Goal: Task Accomplishment & Management: Use online tool/utility

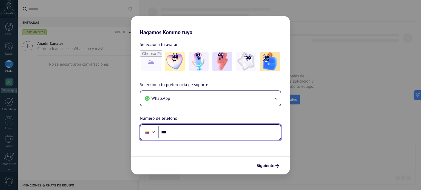
click at [179, 134] on input "***" at bounding box center [219, 132] width 122 height 13
type input "**********"
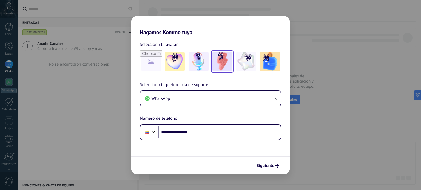
click at [229, 64] on img at bounding box center [222, 62] width 20 height 20
click at [269, 168] on span "Siguiente" at bounding box center [266, 166] width 18 height 4
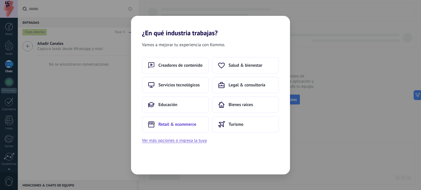
click at [172, 124] on span "Retail & ecommerce" at bounding box center [177, 124] width 38 height 5
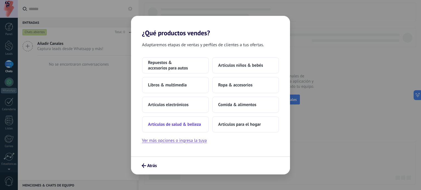
click at [175, 123] on span "Artículos de salud & belleza" at bounding box center [174, 124] width 53 height 5
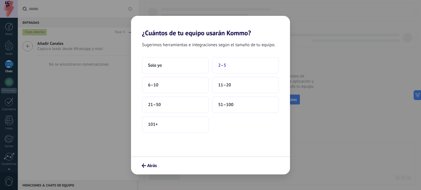
click at [218, 70] on button "2–5" at bounding box center [245, 65] width 67 height 16
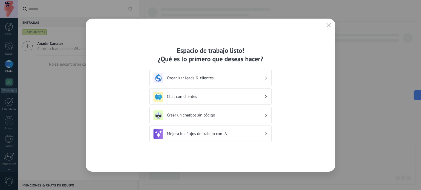
click at [197, 117] on h3 "Crear un chatbot sin código" at bounding box center [215, 115] width 97 height 5
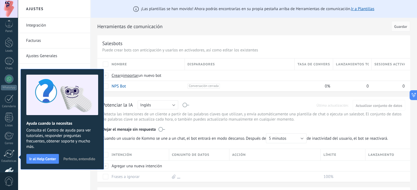
scroll to position [37, 0]
click at [72, 160] on span "Perfecto, entendido" at bounding box center [79, 159] width 32 height 4
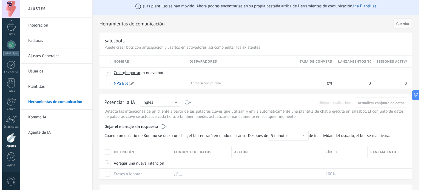
scroll to position [0, 0]
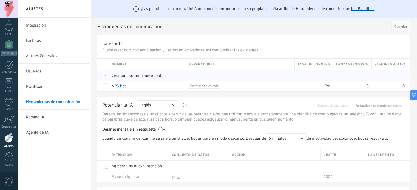
click at [119, 76] on span "Crear" at bounding box center [116, 75] width 9 height 5
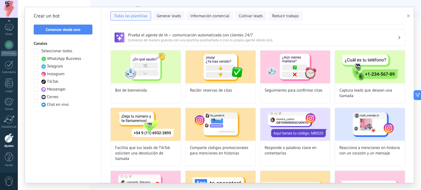
click at [36, 57] on span at bounding box center [36, 58] width 5 height 5
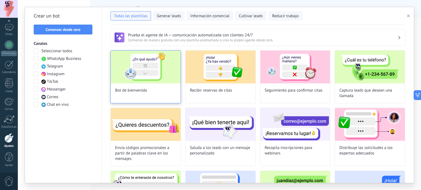
click at [142, 72] on img at bounding box center [146, 67] width 70 height 33
type input "**********"
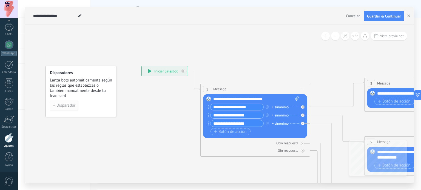
click at [68, 104] on span "Disparador" at bounding box center [65, 106] width 19 height 4
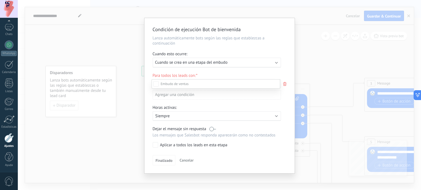
click at [271, 64] on div at bounding box center [219, 95] width 403 height 190
click at [271, 64] on div "Ejecutar: Cuando se crea en una etapa del embudo" at bounding box center [214, 62] width 119 height 5
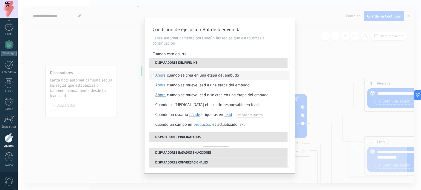
click at [233, 60] on li "Disparadores del pipeline" at bounding box center [218, 63] width 138 height 10
click at [211, 47] on div "**********" at bounding box center [219, 96] width 150 height 156
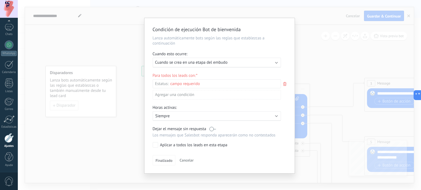
click at [0, 0] on div "Leads Entrantes Nueva consulta Cualificado Cotización enviada Pedido creado Ped…" at bounding box center [0, 0] width 0 height 0
click at [241, 84] on label at bounding box center [216, 83] width 129 height 9
click at [187, 49] on div at bounding box center [219, 95] width 403 height 190
click at [185, 60] on span "Cuando se crea en una etapa del embudo" at bounding box center [191, 62] width 72 height 5
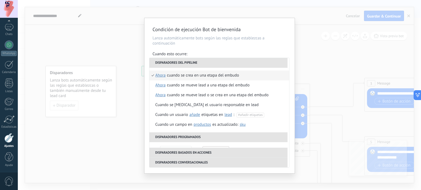
click at [162, 75] on span "ahora" at bounding box center [160, 76] width 10 height 10
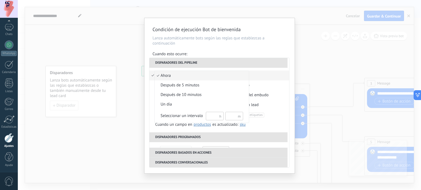
click at [214, 54] on div at bounding box center [210, 95] width 421 height 190
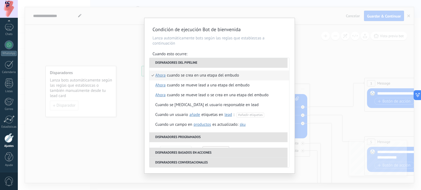
click at [159, 78] on span "ahora" at bounding box center [160, 76] width 10 height 10
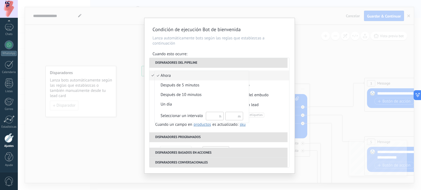
click at [215, 51] on div at bounding box center [210, 95] width 421 height 190
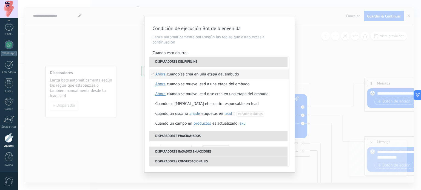
click at [201, 70] on div "Cuando se crea en una etapa del embudo" at bounding box center [203, 75] width 72 height 10
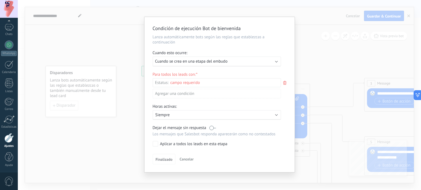
click at [0, 0] on div "Leads Entrantes Nueva consulta Cualificado Cotización enviada Pedido creado Ped…" at bounding box center [0, 0] width 0 height 0
click at [0, 0] on div "Leads Entrantes" at bounding box center [0, 0] width 0 height 0
click at [257, 45] on div at bounding box center [219, 95] width 403 height 190
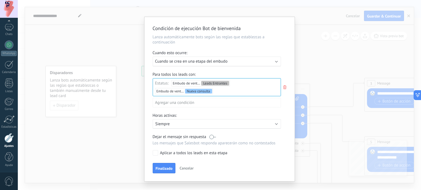
click at [186, 100] on div "Agregar una condición" at bounding box center [217, 103] width 128 height 10
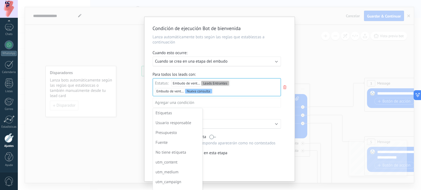
click at [259, 90] on div at bounding box center [219, 99] width 150 height 165
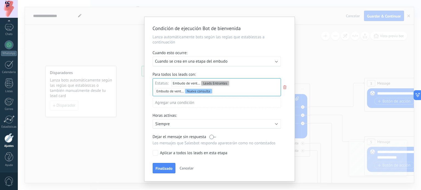
click at [0, 0] on div "Leads Entrantes Nueva consulta Cualificado Cotización enviada Pedido creado Ped…" at bounding box center [0, 0] width 0 height 0
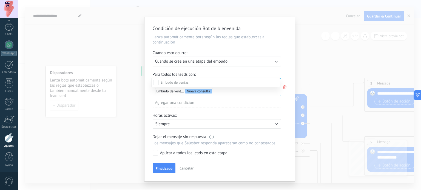
click at [0, 0] on label "Pedido cancelado – perdido" at bounding box center [0, 0] width 0 height 0
click at [160, 167] on div "Leads Entrantes Nueva consulta Cualificado Cotización enviada Pedido creado Ped…" at bounding box center [216, 129] width 129 height 103
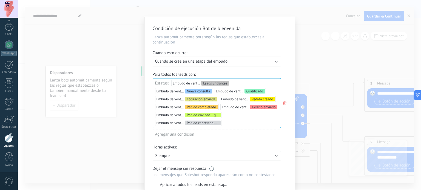
click at [175, 132] on div "Agregar una condición" at bounding box center [217, 135] width 128 height 10
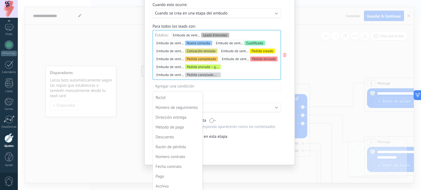
scroll to position [138, 0]
click at [221, 97] on div at bounding box center [219, 67] width 150 height 197
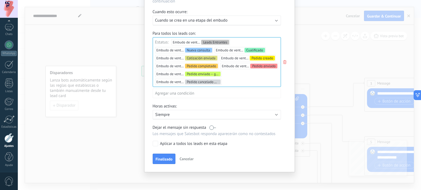
scroll to position [42, 0]
click at [213, 111] on div "Activo: Siempre" at bounding box center [217, 115] width 128 height 10
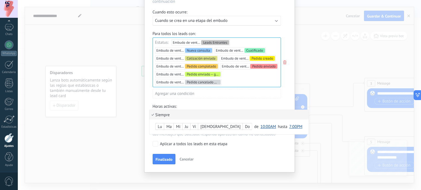
click at [212, 114] on li "Siempre" at bounding box center [229, 115] width 160 height 10
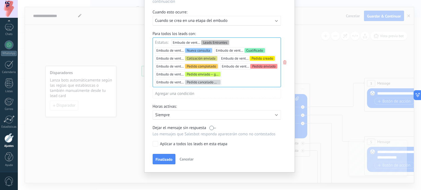
click at [212, 114] on p "Siempre" at bounding box center [203, 115] width 96 height 5
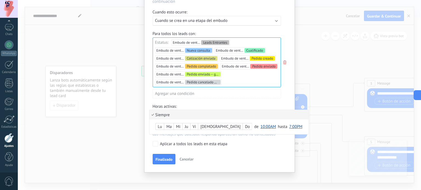
click at [260, 127] on span "10:00AM" at bounding box center [268, 126] width 16 height 5
click at [258, 150] on li "7:00PM" at bounding box center [269, 152] width 23 height 9
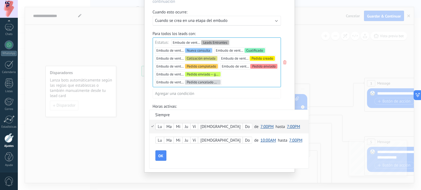
click at [287, 126] on span "7:00PM" at bounding box center [293, 126] width 13 height 5
click at [285, 175] on span "11:30PM" at bounding box center [294, 175] width 19 height 5
click at [260, 140] on span "10:00AM" at bounding box center [268, 140] width 16 height 5
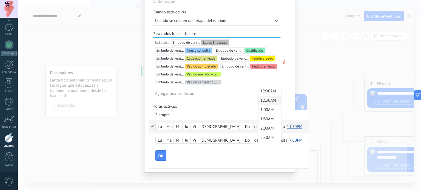
click at [258, 99] on span "12:30AM" at bounding box center [268, 100] width 21 height 5
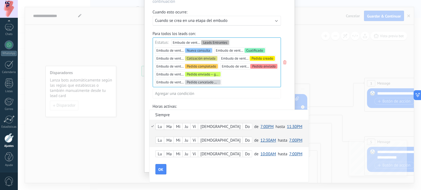
click at [289, 141] on span "7:00PM" at bounding box center [295, 140] width 13 height 5
click at [287, 116] on span "8:30PM" at bounding box center [296, 113] width 19 height 5
click at [152, 140] on div "Lu Ma Mi Ju Vi Sá Do de 12:00AM 12:30AM 1:00AM 1:30AM 2:00AM 2:30AM 3:00AM 3:30…" at bounding box center [229, 141] width 160 height 14
click at [161, 171] on span "OK" at bounding box center [160, 170] width 5 height 4
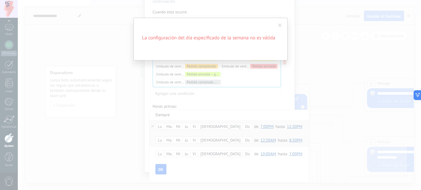
click at [277, 27] on span at bounding box center [279, 25] width 9 height 9
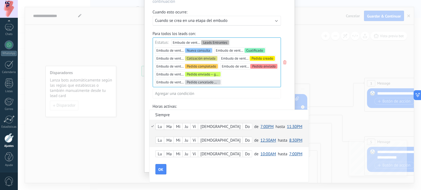
click at [162, 126] on div "Lu" at bounding box center [160, 127] width 8 height 8
click at [172, 126] on div "Ma" at bounding box center [168, 127] width 9 height 8
click at [203, 128] on div "[DEMOGRAPHIC_DATA]" at bounding box center [220, 127] width 44 height 8
click at [161, 141] on div "Lu" at bounding box center [160, 141] width 8 height 8
click at [169, 139] on div "Ma" at bounding box center [168, 141] width 9 height 8
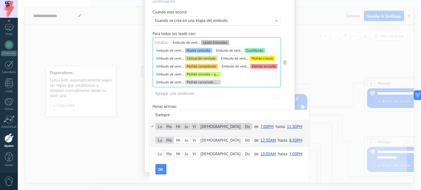
click at [180, 141] on div "Mi" at bounding box center [178, 141] width 8 height 8
click at [155, 169] on button "OK" at bounding box center [160, 169] width 11 height 10
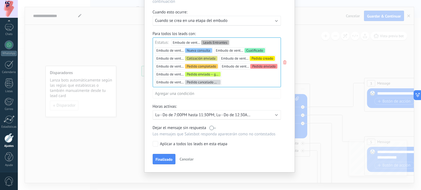
click at [212, 129] on label at bounding box center [212, 128] width 7 height 5
click at [161, 160] on span "Finalizado" at bounding box center [164, 160] width 17 height 4
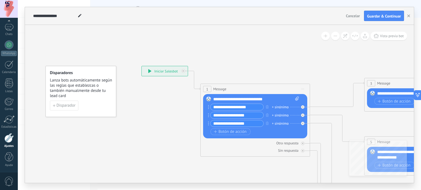
scroll to position [0, 0]
click at [296, 98] on icon at bounding box center [297, 99] width 4 height 4
click input "Subir" at bounding box center [0, 0] width 0 height 0
click at [297, 99] on icon at bounding box center [297, 99] width 4 height 4
click input "Subir" at bounding box center [0, 0] width 0 height 0
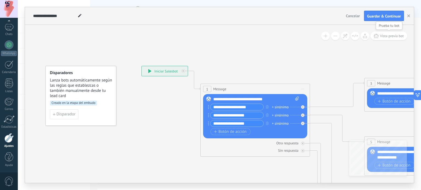
click at [395, 36] on span "Vista previa bot" at bounding box center [392, 36] width 24 height 5
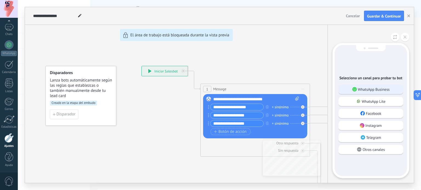
click at [369, 90] on p "WhatsApp Business" at bounding box center [374, 89] width 32 height 5
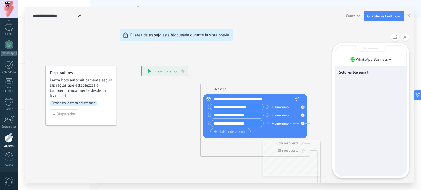
click at [363, 71] on p "Sólo visible para ti" at bounding box center [371, 72] width 64 height 5
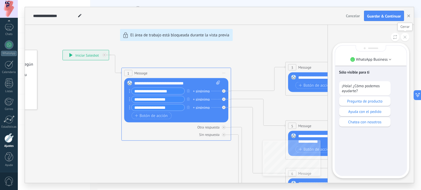
click at [401, 35] on button at bounding box center [405, 37] width 8 height 8
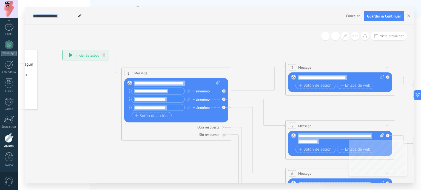
drag, startPoint x: 230, startPoint y: 186, endPoint x: 274, endPoint y: 166, distance: 48.1
click at [373, 180] on div "**********" at bounding box center [219, 95] width 403 height 190
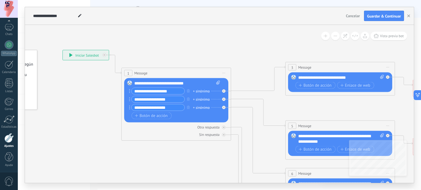
click at [200, 153] on icon at bounding box center [352, 187] width 854 height 548
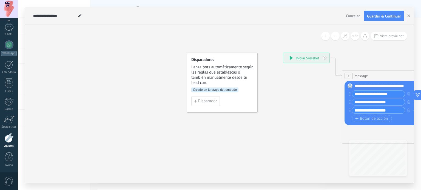
drag, startPoint x: 46, startPoint y: 118, endPoint x: 266, endPoint y: 120, distance: 220.4
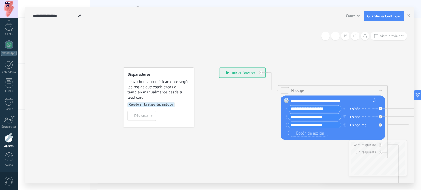
drag, startPoint x: 231, startPoint y: 120, endPoint x: 150, endPoint y: 106, distance: 82.4
click at [149, 103] on span "Creado en la etapa del embudo" at bounding box center [150, 105] width 47 height 5
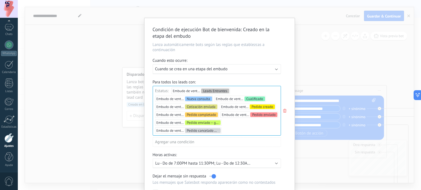
click at [178, 68] on span "Cuando se crea en una etapa del embudo" at bounding box center [191, 69] width 72 height 5
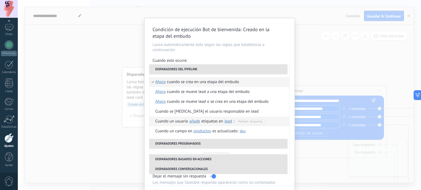
click at [227, 121] on span "lead" at bounding box center [228, 121] width 8 height 5
click at [157, 81] on span "ahora" at bounding box center [160, 82] width 10 height 10
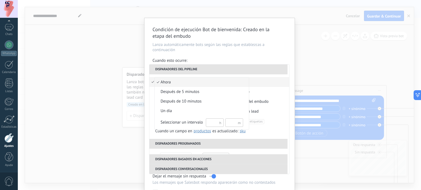
click at [262, 91] on div at bounding box center [210, 95] width 421 height 190
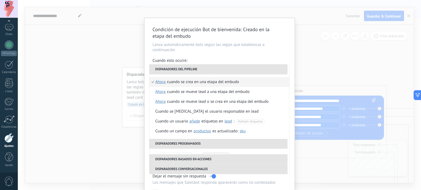
click at [246, 51] on p "Lanza automáticamente bots según las reglas que establezcas a continuación" at bounding box center [220, 47] width 134 height 10
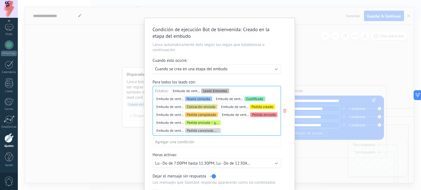
click at [319, 56] on div "Condición de ejecución Bot de bienvenida : Creado en la etapa del embudo Lanza …" at bounding box center [219, 95] width 403 height 190
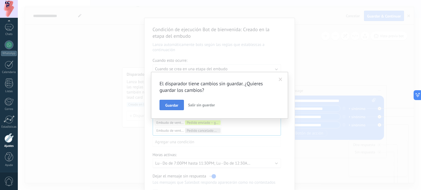
click at [174, 106] on span "Guardar" at bounding box center [171, 106] width 13 height 4
